Goal: Task Accomplishment & Management: Manage account settings

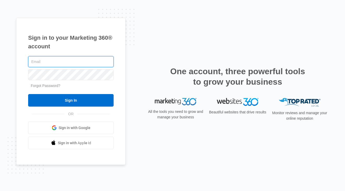
type input "[EMAIL_ADDRESS][DOMAIN_NAME]"
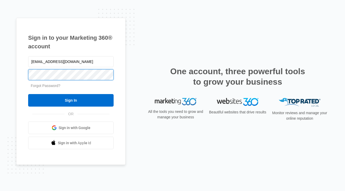
click at [71, 100] on input "Sign In" at bounding box center [71, 100] width 86 height 13
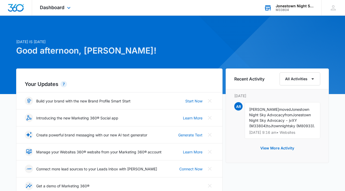
click at [286, 10] on div "M33804" at bounding box center [295, 10] width 38 height 4
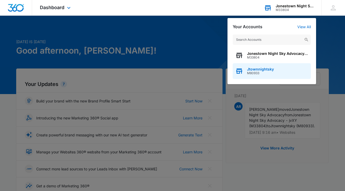
click at [271, 72] on span "M80933" at bounding box center [260, 73] width 27 height 4
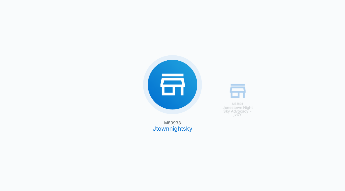
click at [177, 84] on div "M33804 Jonestown Night Sky Advocacy - jvXY M80933 [PERSON_NAME]" at bounding box center [172, 95] width 345 height 191
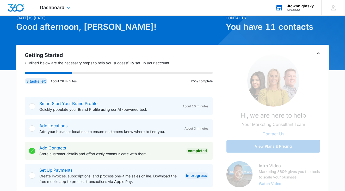
scroll to position [23, 0]
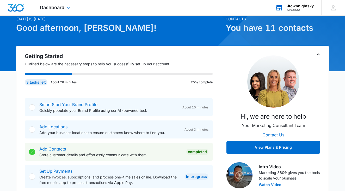
click at [36, 82] on div "3 tasks left" at bounding box center [36, 82] width 23 height 6
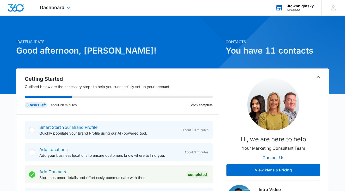
scroll to position [0, 0]
click at [58, 7] on span "Dashboard" at bounding box center [52, 7] width 25 height 5
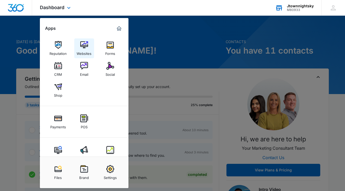
click at [85, 47] on img at bounding box center [84, 45] width 8 height 8
